Goal: Check status: Check status

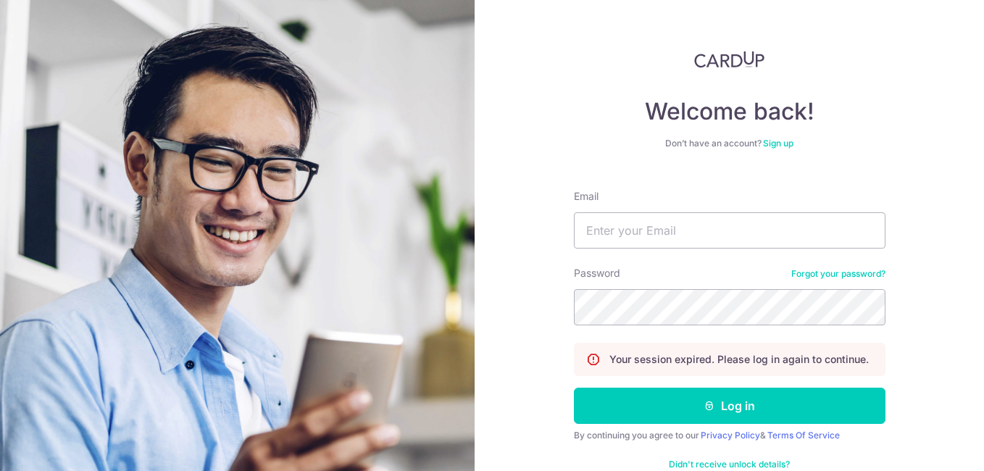
type input "[PERSON_NAME][EMAIL_ADDRESS][DOMAIN_NAME]"
click at [574, 388] on button "Log in" at bounding box center [729, 406] width 311 height 36
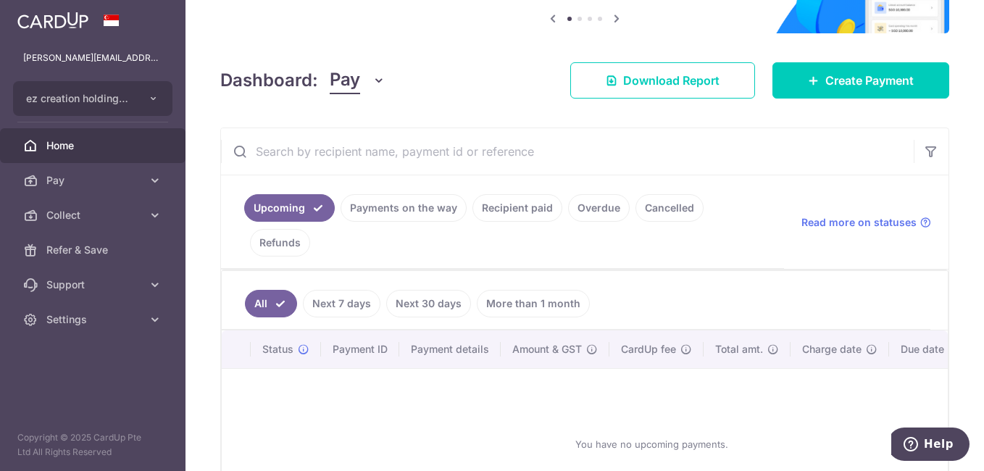
scroll to position [212, 0]
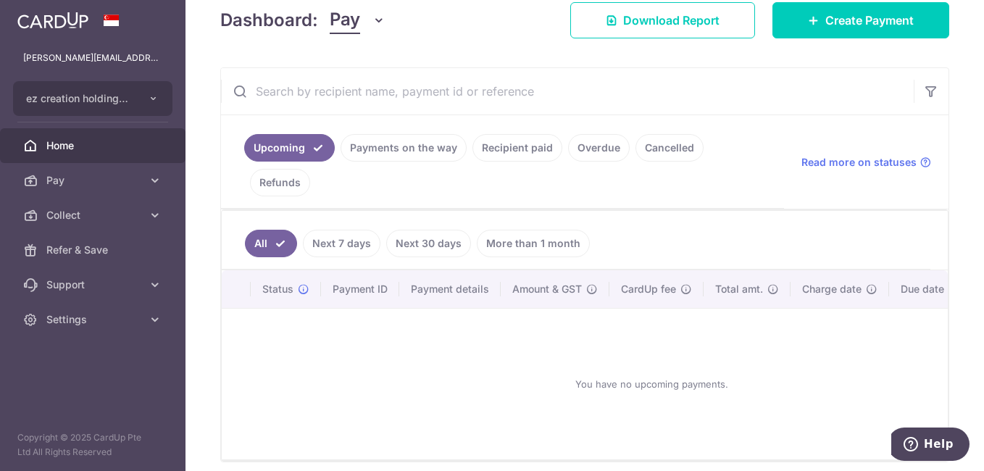
click at [343, 246] on link "Next 7 days" at bounding box center [342, 244] width 78 height 28
click at [398, 243] on link "Next 30 days" at bounding box center [428, 244] width 85 height 28
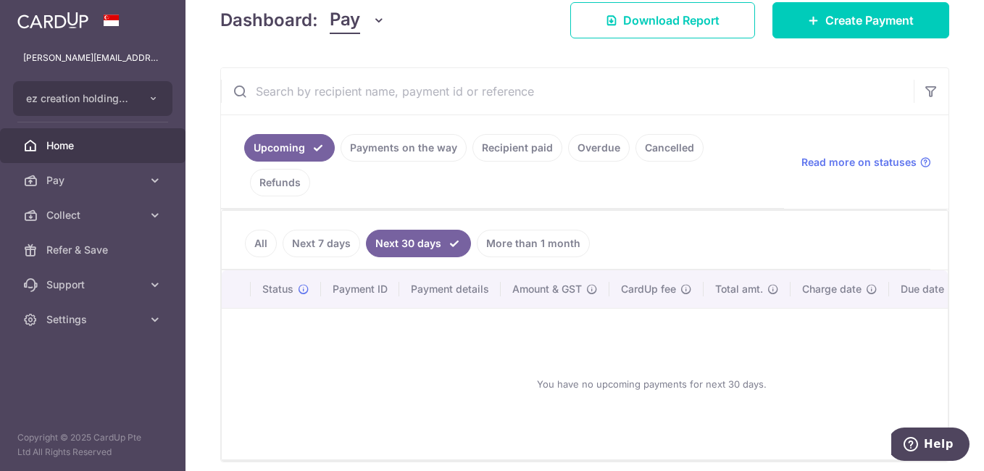
click at [394, 143] on link "Payments on the way" at bounding box center [403, 148] width 126 height 28
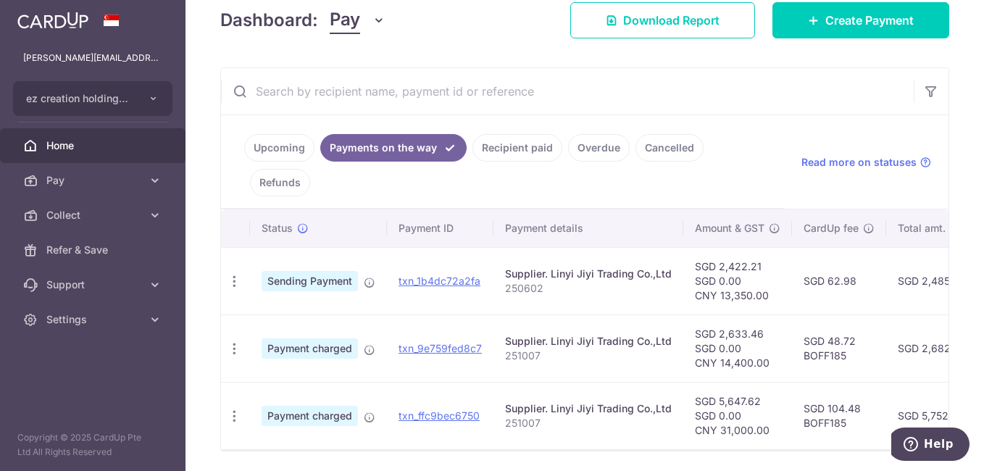
click at [668, 302] on td "Supplier. Linyi Jiyi Trading Co.,Ltd 250602" at bounding box center [588, 280] width 190 height 67
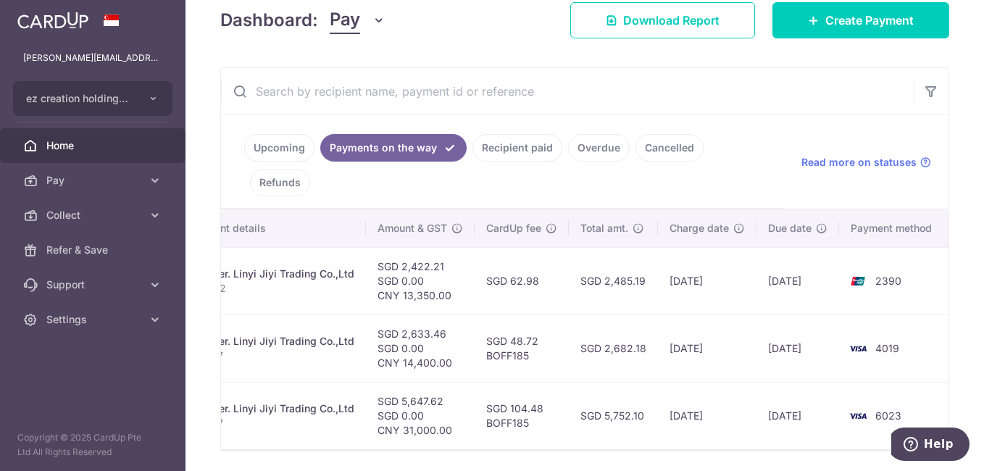
scroll to position [0, 288]
